Goal: Task Accomplishment & Management: Manage account settings

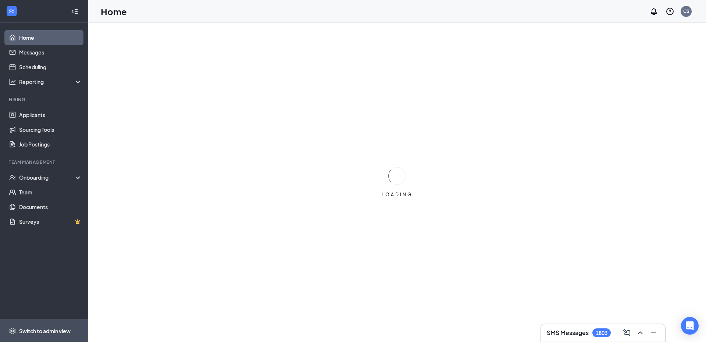
click at [38, 336] on span "Switch to admin view" at bounding box center [50, 330] width 63 height 22
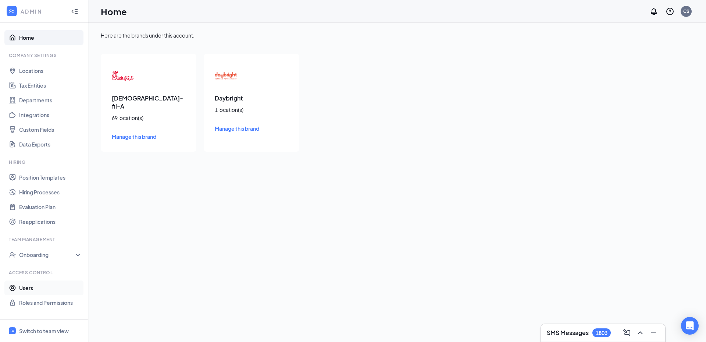
click at [25, 287] on link "Users" at bounding box center [50, 287] width 63 height 15
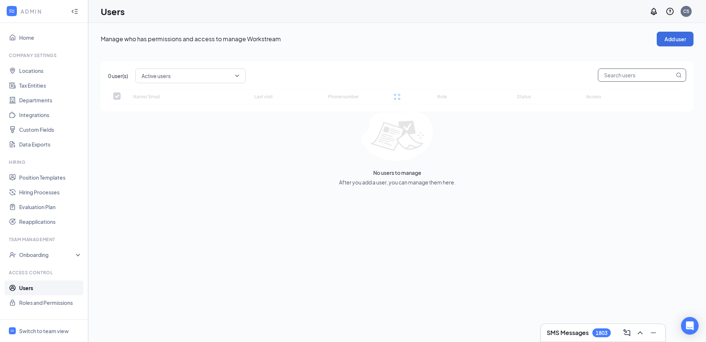
checkbox input "false"
click at [630, 73] on input "text" at bounding box center [637, 75] width 76 height 13
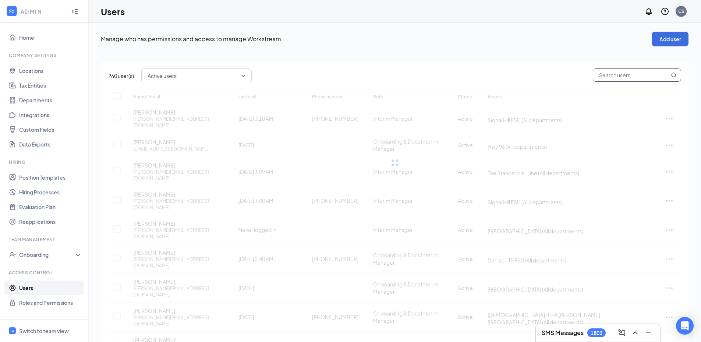
paste input "[PERSON_NAME][EMAIL_ADDRESS][DOMAIN_NAME]"
type input "[PERSON_NAME][EMAIL_ADDRESS][DOMAIN_NAME]"
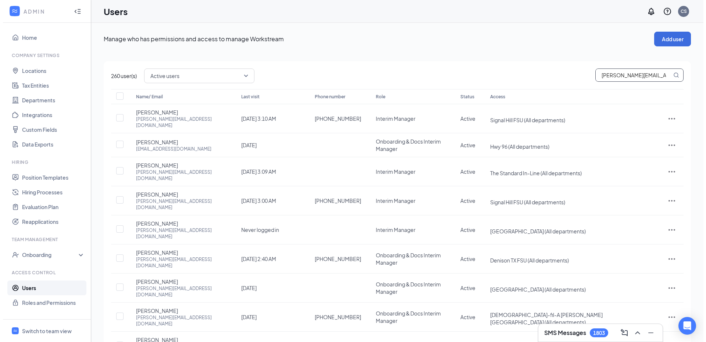
scroll to position [0, 13]
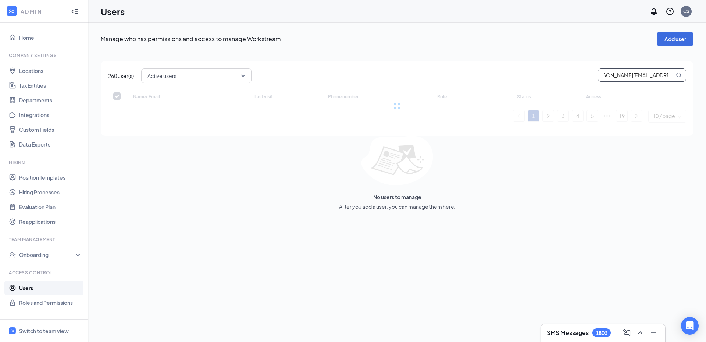
checkbox input "false"
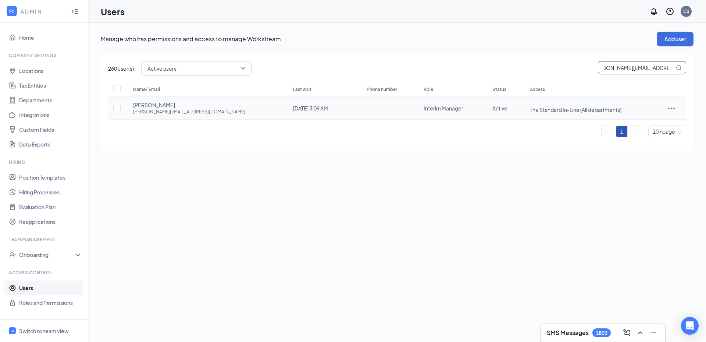
type input "[PERSON_NAME][EMAIL_ADDRESS][DOMAIN_NAME]"
click at [673, 116] on td at bounding box center [672, 108] width 30 height 23
click at [668, 108] on icon "ActionsIcon" at bounding box center [671, 108] width 9 height 9
drag, startPoint x: 659, startPoint y: 123, endPoint x: 652, endPoint y: 121, distance: 6.8
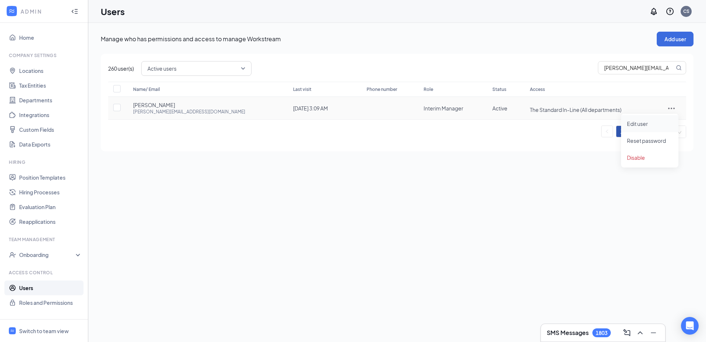
click at [659, 123] on span "Edit user" at bounding box center [650, 124] width 46 height 8
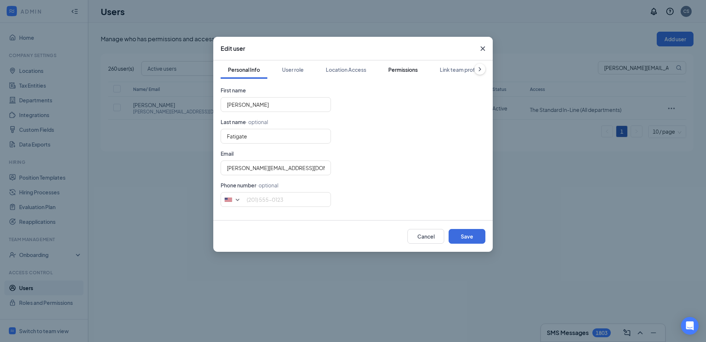
click at [417, 71] on div "Permissions" at bounding box center [403, 69] width 29 height 7
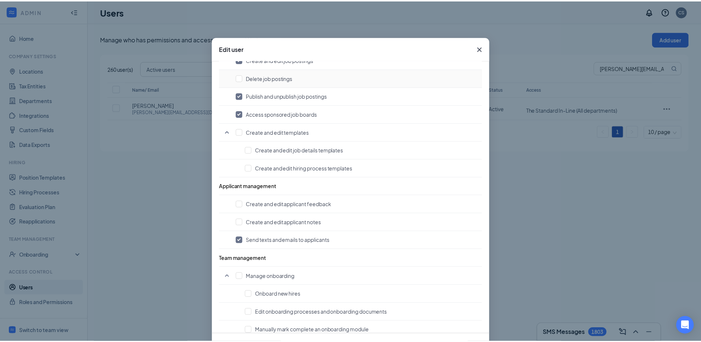
scroll to position [331, 0]
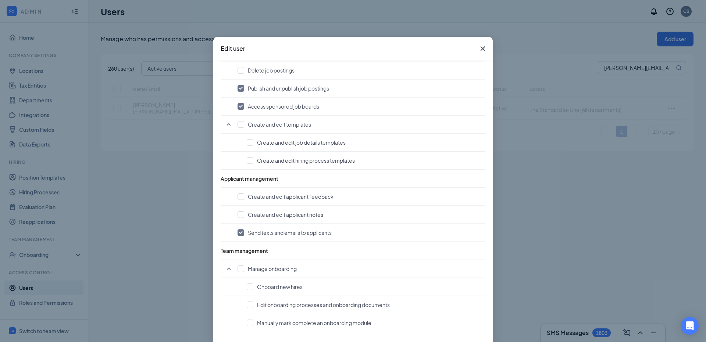
click at [547, 85] on div "Edit user Personal Info User role Location Access Permissions Link team profile…" at bounding box center [353, 171] width 706 height 342
click at [485, 50] on icon "Cross" at bounding box center [483, 48] width 9 height 9
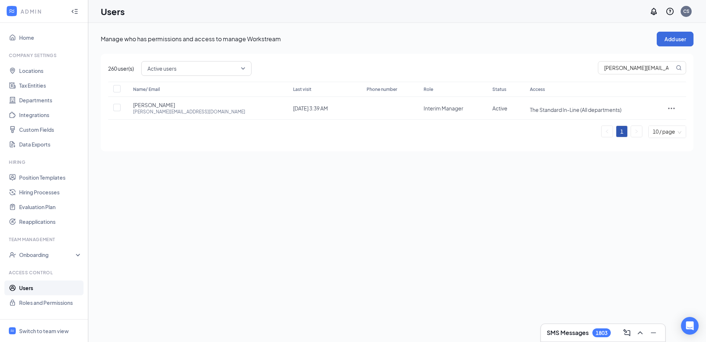
click at [42, 230] on ul "Home Company Settings Locations Tax Entities Departments Integrations Custom Fi…" at bounding box center [44, 171] width 88 height 296
click at [44, 219] on link "Reapplications" at bounding box center [50, 221] width 63 height 15
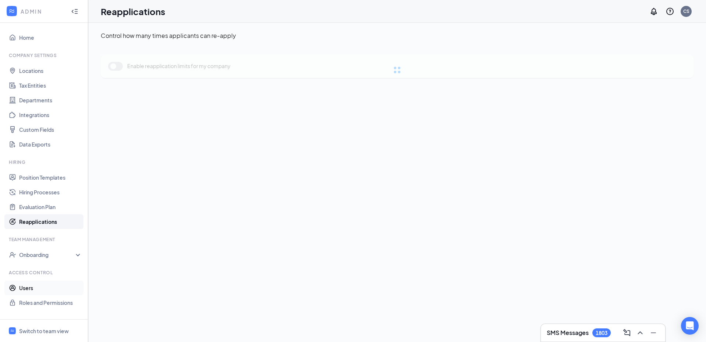
click at [46, 292] on link "Users" at bounding box center [50, 287] width 63 height 15
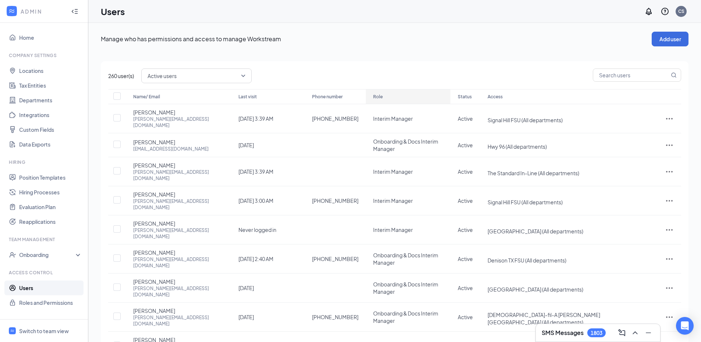
click at [387, 92] on div "Role" at bounding box center [408, 96] width 70 height 9
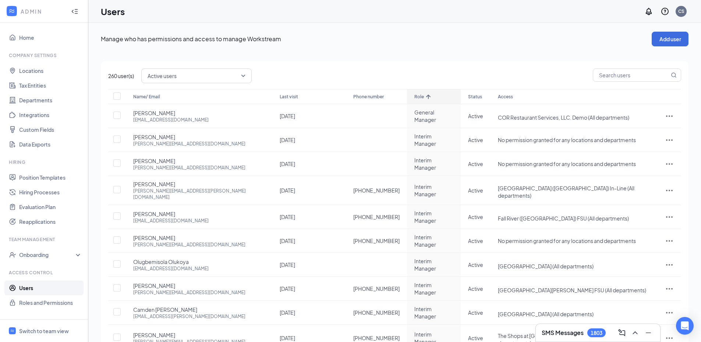
click at [414, 93] on div "Role" at bounding box center [433, 96] width 39 height 9
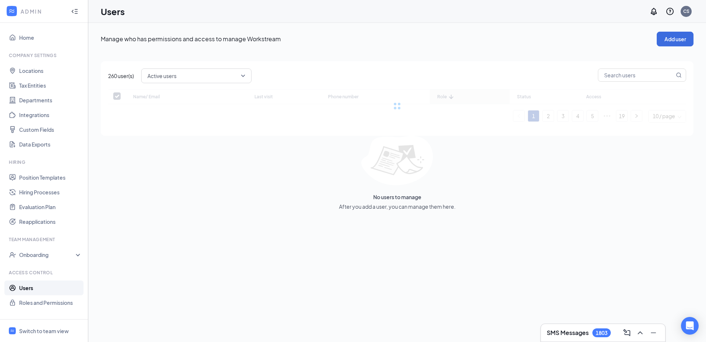
checkbox input "false"
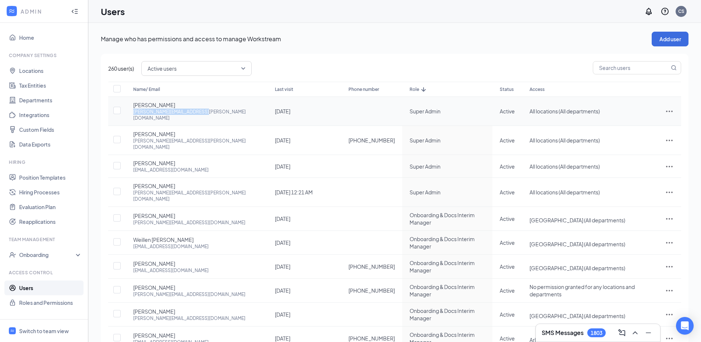
drag, startPoint x: 206, startPoint y: 121, endPoint x: 127, endPoint y: 109, distance: 79.6
click at [127, 109] on td "[PERSON_NAME] [PERSON_NAME][EMAIL_ADDRESS][PERSON_NAME][DOMAIN_NAME]" at bounding box center [197, 111] width 142 height 29
click at [267, 141] on td "[DATE]" at bounding box center [304, 140] width 74 height 29
drag, startPoint x: 203, startPoint y: 182, endPoint x: 130, endPoint y: 181, distance: 72.5
click at [130, 181] on td "[PERSON_NAME] [PERSON_NAME][EMAIL_ADDRESS][PERSON_NAME][DOMAIN_NAME]" at bounding box center [197, 192] width 142 height 29
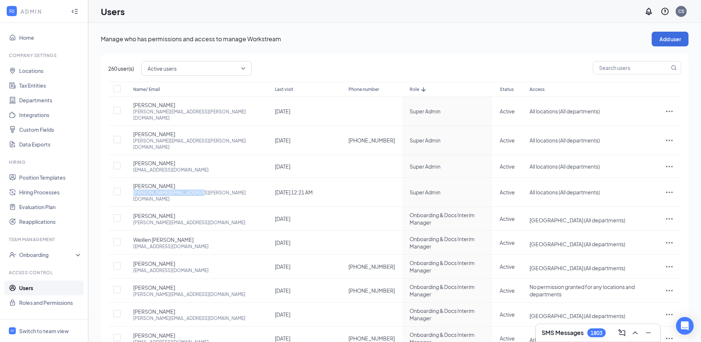
copy div "[PERSON_NAME][EMAIL_ADDRESS][PERSON_NAME][DOMAIN_NAME]"
drag, startPoint x: 199, startPoint y: 157, endPoint x: 132, endPoint y: 158, distance: 66.6
click at [132, 158] on td "[PERSON_NAME] [EMAIL_ADDRESS][DOMAIN_NAME]" at bounding box center [197, 166] width 142 height 23
copy div "[EMAIL_ADDRESS][DOMAIN_NAME]"
drag, startPoint x: 189, startPoint y: 132, endPoint x: 126, endPoint y: 134, distance: 62.6
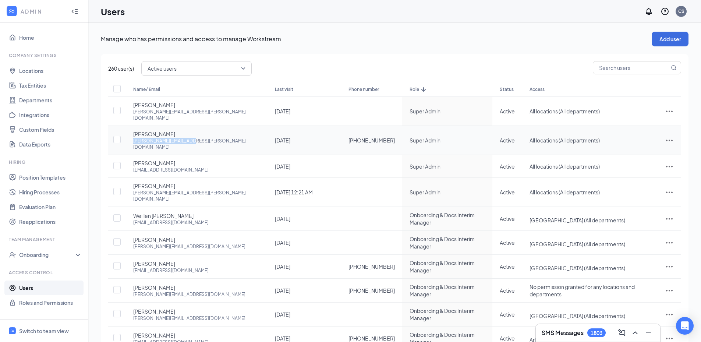
click at [126, 134] on td "[PERSON_NAME] [PERSON_NAME][EMAIL_ADDRESS][PERSON_NAME][DOMAIN_NAME]" at bounding box center [197, 140] width 142 height 29
copy div "[PERSON_NAME][EMAIL_ADDRESS][PERSON_NAME][DOMAIN_NAME]"
